Goal: Information Seeking & Learning: Find specific fact

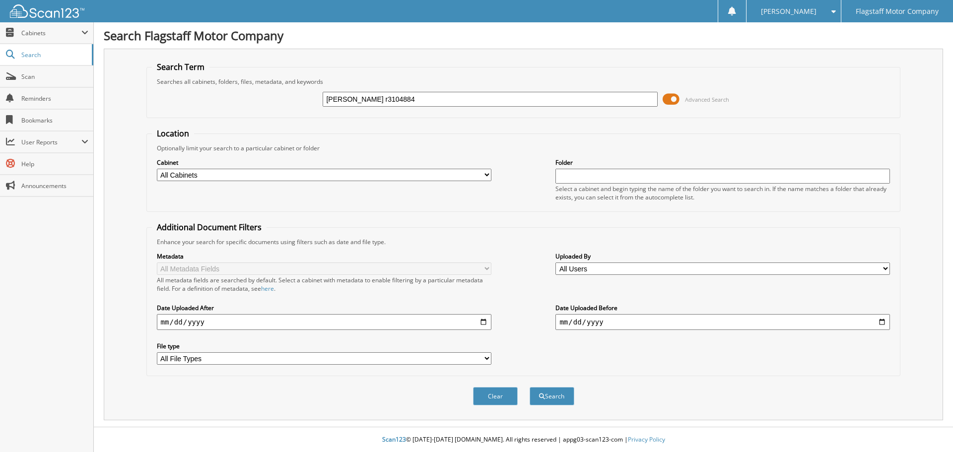
type input "nancy anderson r3104884"
click at [530, 387] on button "Search" at bounding box center [552, 396] width 45 height 18
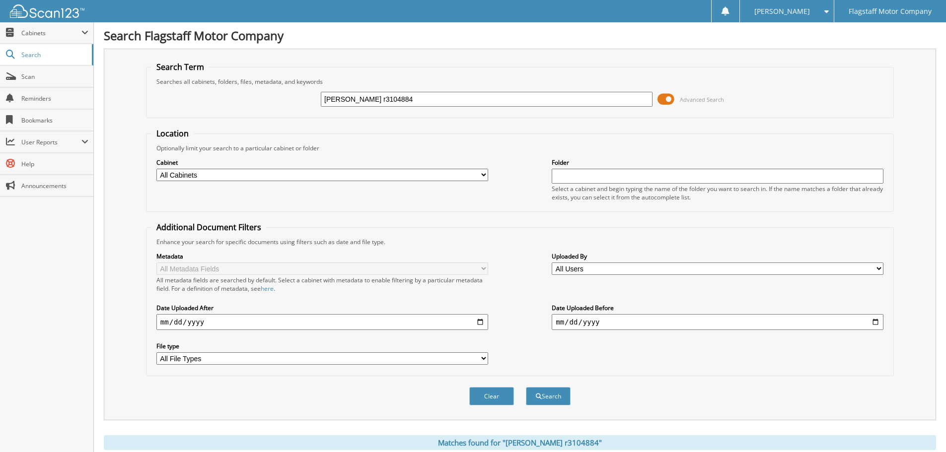
click at [236, 178] on select "All Cabinets ACCOUNTS PAYABLE ACCOUNTS RECEIVABLE ADVERTISING [PERSON_NAME] CAR…" at bounding box center [322, 175] width 332 height 12
select select "16195"
click at [156, 169] on select "All Cabinets ACCOUNTS PAYABLE ACCOUNTS RECEIVABLE ADVERTISING [PERSON_NAME] CAR…" at bounding box center [322, 175] width 332 height 12
click at [554, 397] on button "Search" at bounding box center [548, 396] width 45 height 18
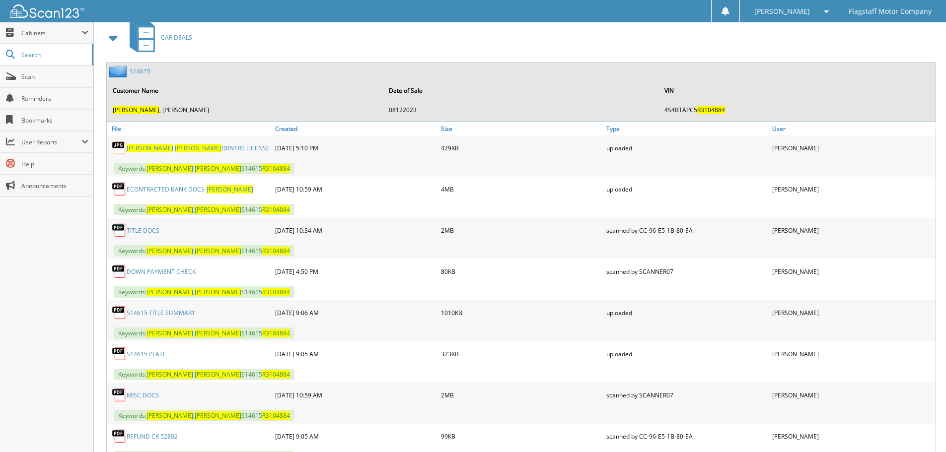
scroll to position [447, 0]
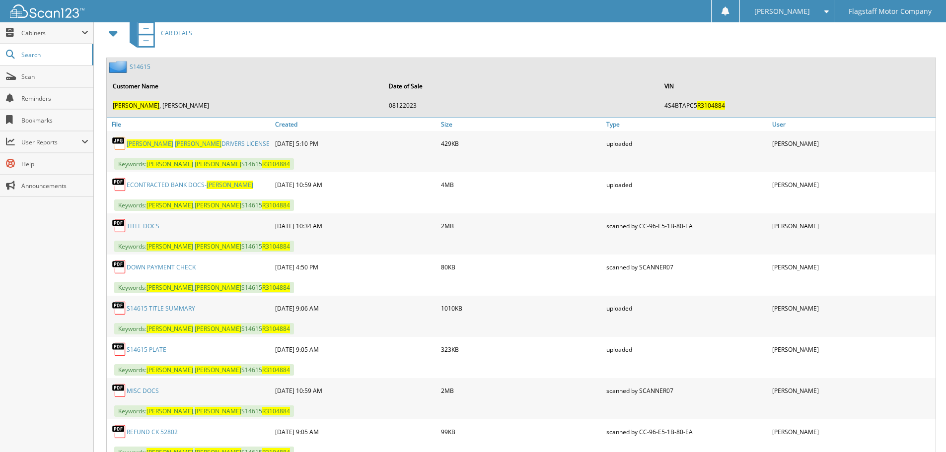
click at [176, 307] on link "S14615 TITLE SUMMARY" at bounding box center [161, 308] width 69 height 8
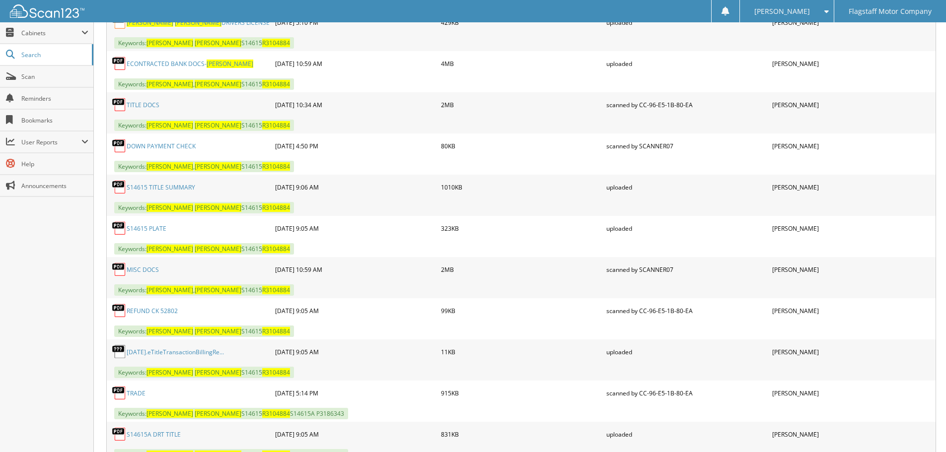
scroll to position [510, 0]
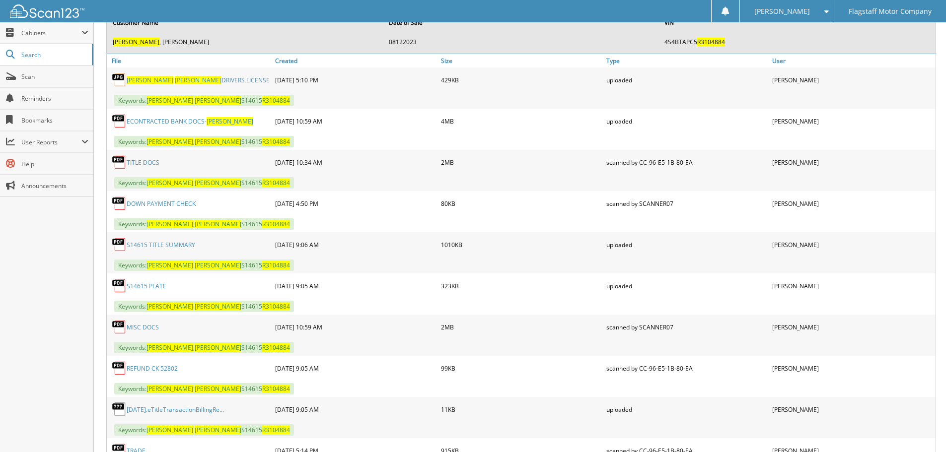
click at [141, 159] on link "TITLE DOCS" at bounding box center [143, 162] width 33 height 8
click at [191, 78] on link "NANCY ANDERSON DRIVERS LICENSE" at bounding box center [198, 80] width 143 height 8
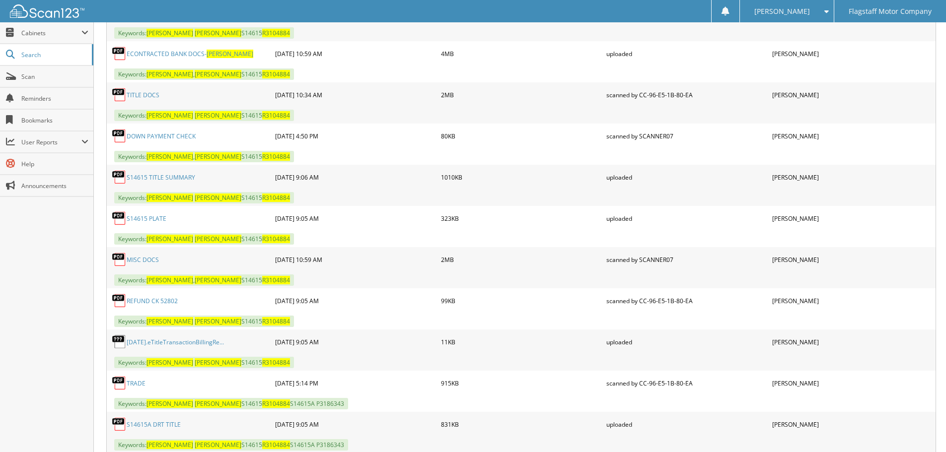
scroll to position [560, 0]
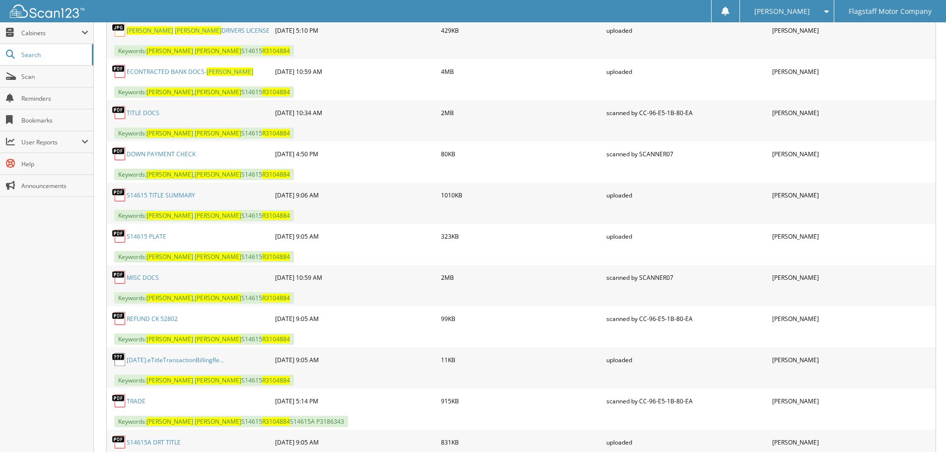
click at [143, 278] on link "MISC DOCS" at bounding box center [143, 278] width 32 height 8
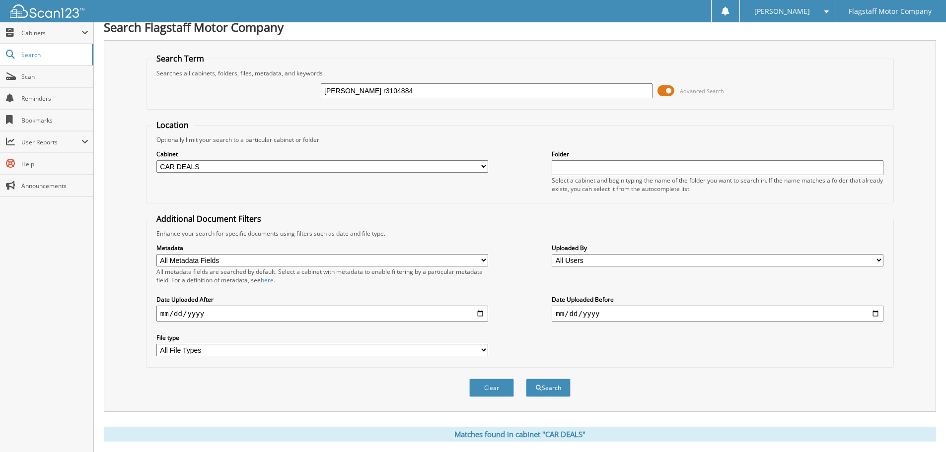
scroll to position [0, 0]
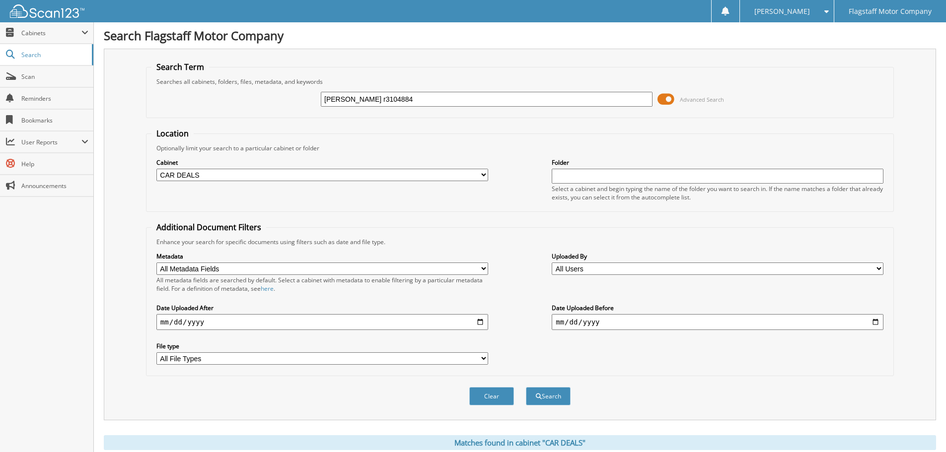
drag, startPoint x: 429, startPoint y: 97, endPoint x: 375, endPoint y: 105, distance: 53.8
click at [375, 105] on input "[PERSON_NAME] r3104884" at bounding box center [487, 99] width 332 height 15
click at [324, 98] on input "nancy anderson" at bounding box center [487, 99] width 332 height 15
type input "ROGER nancy anderson"
click at [540, 391] on button "Search" at bounding box center [548, 396] width 45 height 18
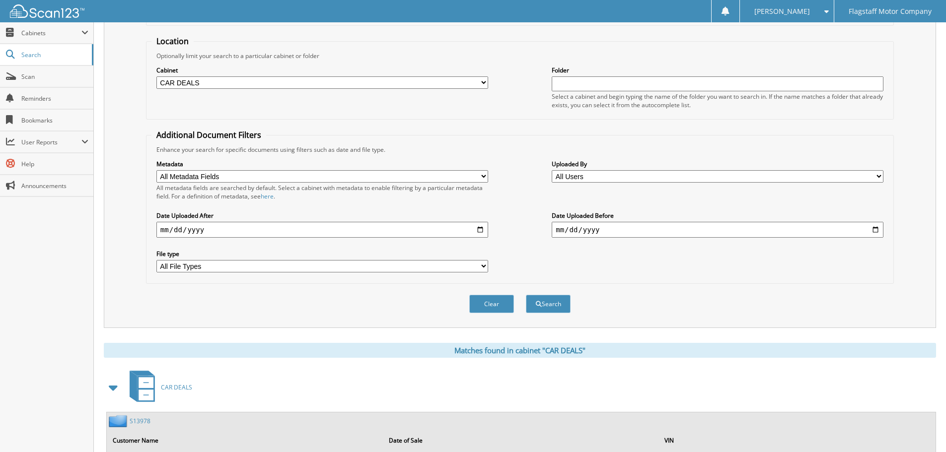
scroll to position [198, 0]
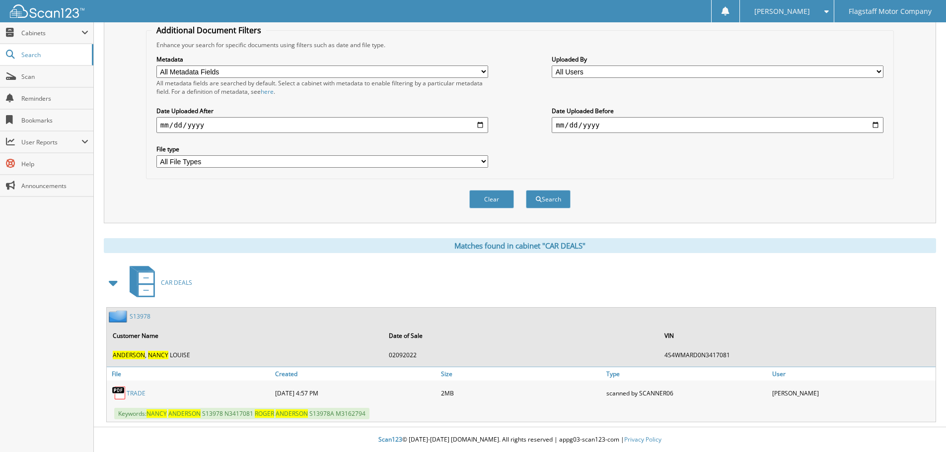
click at [136, 394] on link "T R A D E" at bounding box center [136, 393] width 19 height 8
click at [137, 315] on link "S 1 3 9 7 8" at bounding box center [140, 316] width 21 height 8
